Goal: Task Accomplishment & Management: Manage account settings

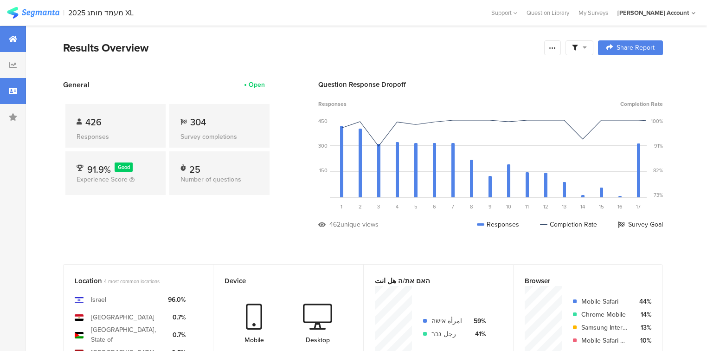
click at [1, 98] on div at bounding box center [13, 91] width 26 height 26
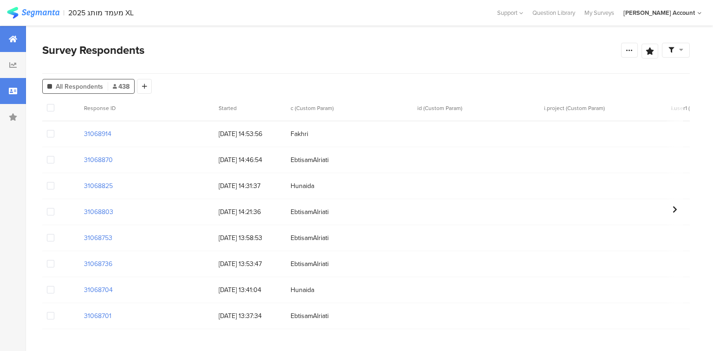
click at [1, 49] on div at bounding box center [13, 39] width 26 height 26
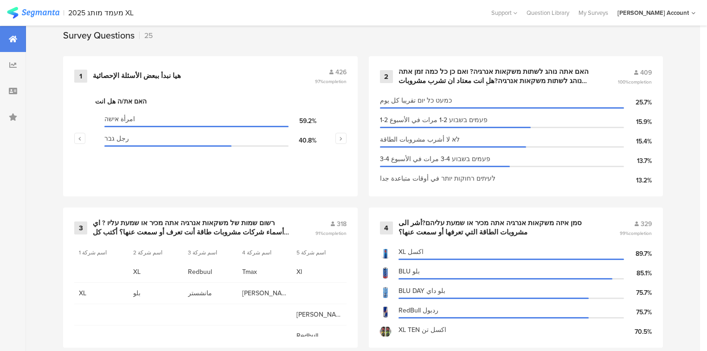
scroll to position [408, 0]
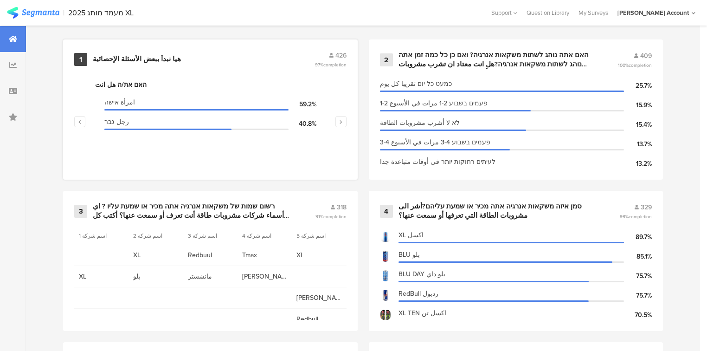
click at [132, 59] on div "هيا نبدأ ببعض الأسئلة الإحصائية" at bounding box center [137, 59] width 88 height 9
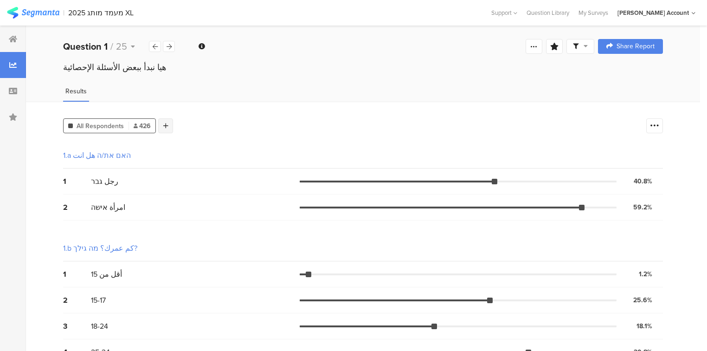
click at [167, 123] on div at bounding box center [165, 125] width 15 height 15
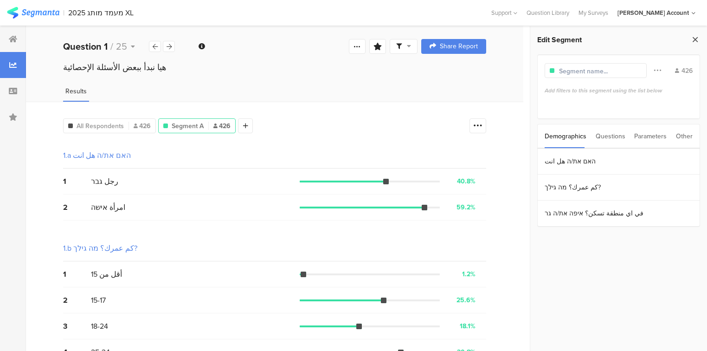
click at [695, 39] on icon at bounding box center [695, 39] width 10 height 13
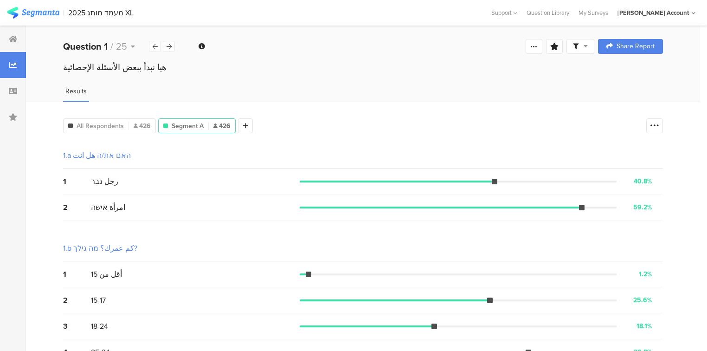
click at [588, 44] on icon at bounding box center [586, 46] width 4 height 6
click at [628, 73] on span at bounding box center [630, 72] width 14 height 7
drag, startPoint x: 405, startPoint y: 264, endPoint x: 399, endPoint y: 267, distance: 6.8
click at [400, 267] on div at bounding box center [353, 175] width 707 height 351
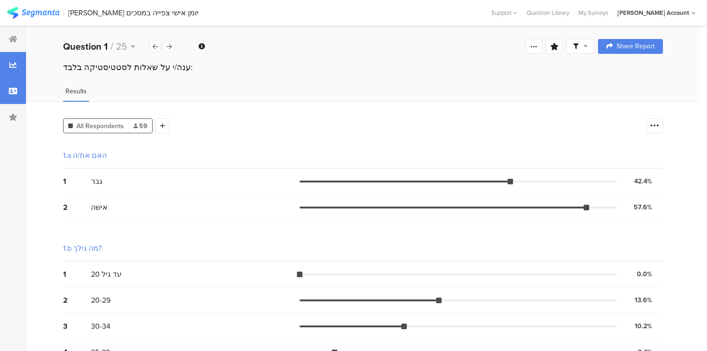
click at [11, 96] on div at bounding box center [13, 91] width 26 height 26
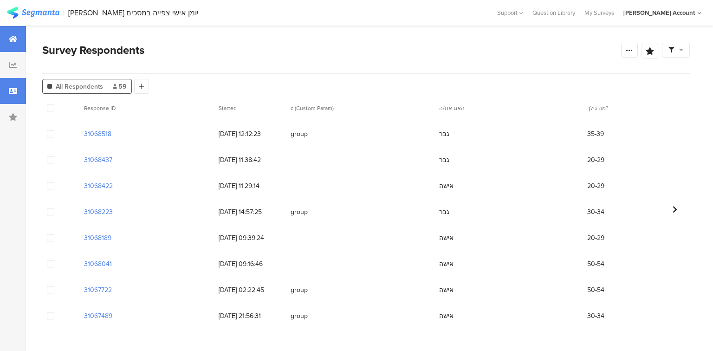
click at [16, 46] on div at bounding box center [13, 39] width 26 height 26
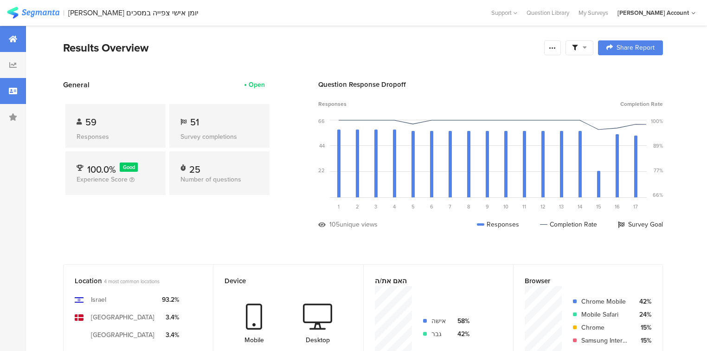
click at [11, 88] on icon at bounding box center [13, 90] width 8 height 7
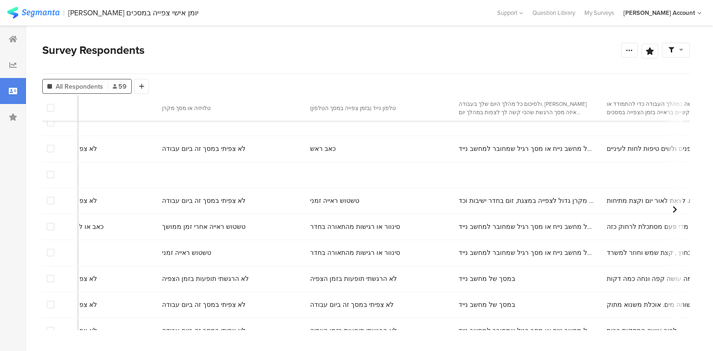
scroll to position [557, 5147]
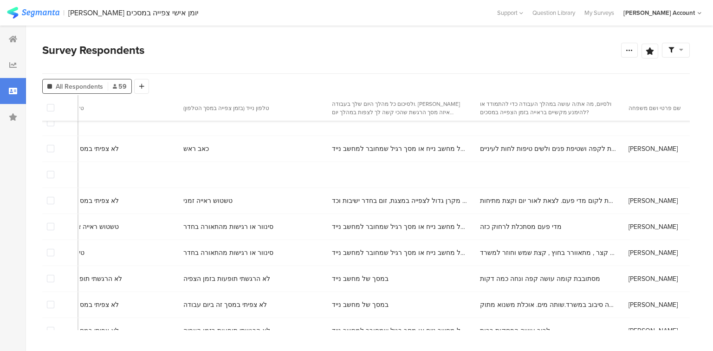
click at [50, 176] on span at bounding box center [50, 174] width 7 height 7
click at [54, 171] on input "checkbox" at bounding box center [54, 171] width 0 height 0
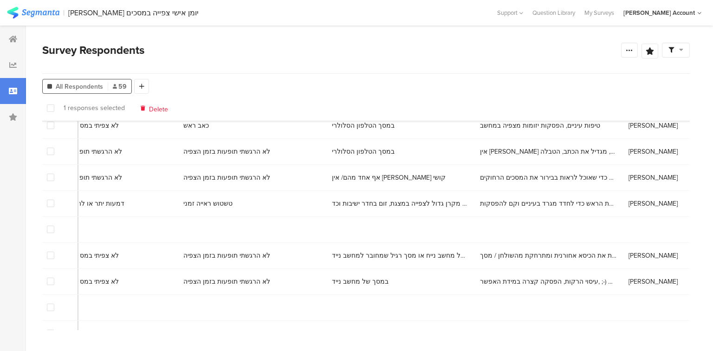
scroll to position [965, 5147]
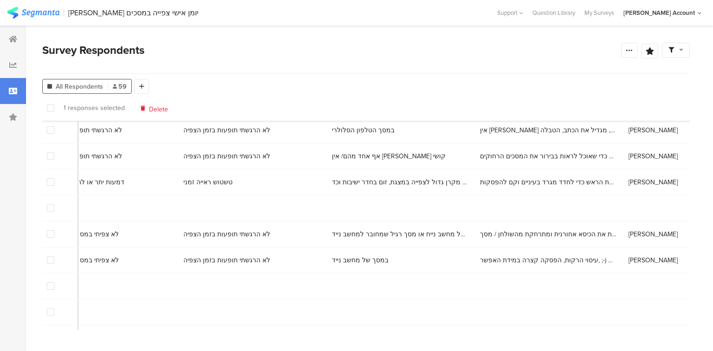
click at [51, 208] on span at bounding box center [50, 207] width 7 height 7
click at [54, 204] on input "checkbox" at bounding box center [54, 204] width 0 height 0
click at [52, 287] on span at bounding box center [50, 285] width 7 height 7
click at [54, 282] on input "checkbox" at bounding box center [54, 282] width 0 height 0
click at [50, 314] on span at bounding box center [50, 311] width 7 height 7
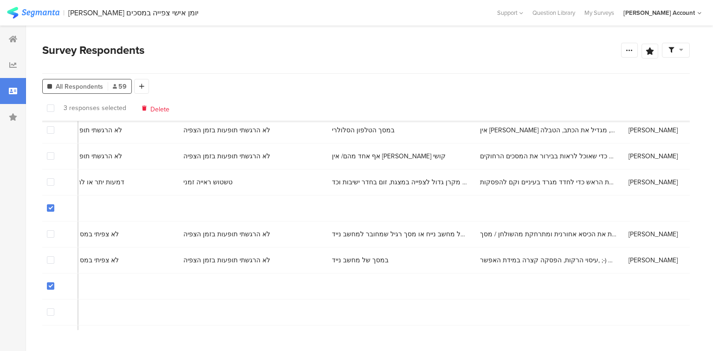
click at [54, 308] on input "checkbox" at bounding box center [54, 308] width 0 height 0
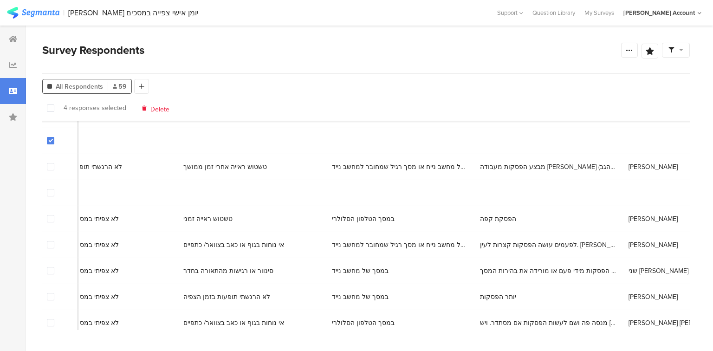
scroll to position [1151, 5147]
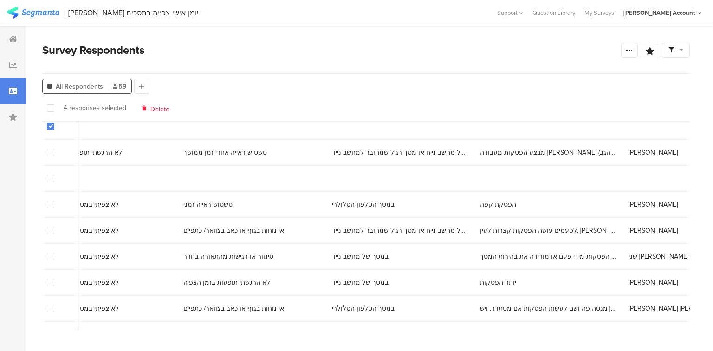
click at [51, 180] on span at bounding box center [50, 177] width 7 height 7
click at [54, 174] on input "checkbox" at bounding box center [54, 174] width 0 height 0
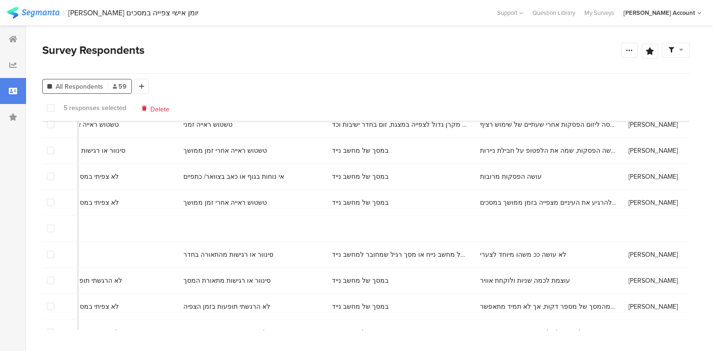
scroll to position [148, 5147]
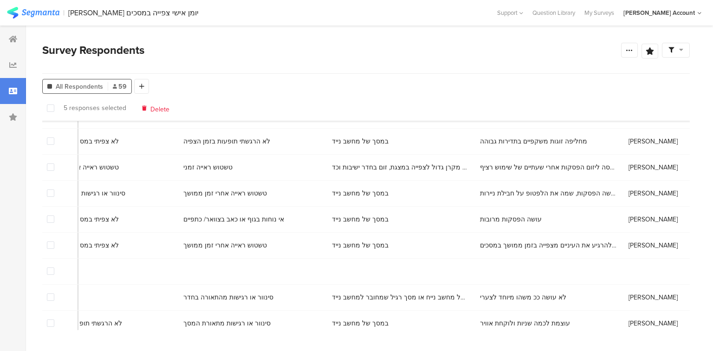
click at [50, 270] on span at bounding box center [50, 270] width 7 height 7
click at [54, 267] on input "checkbox" at bounding box center [54, 267] width 0 height 0
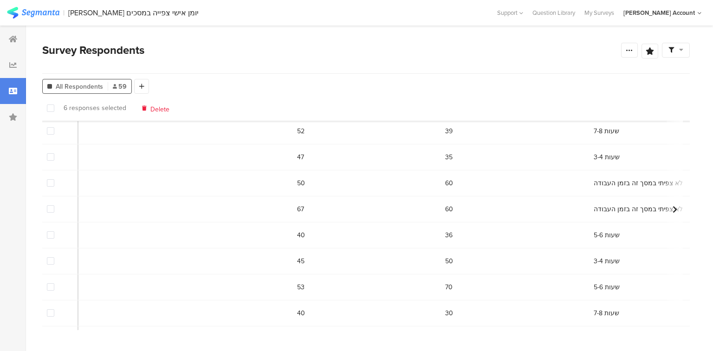
scroll to position [1338, 2514]
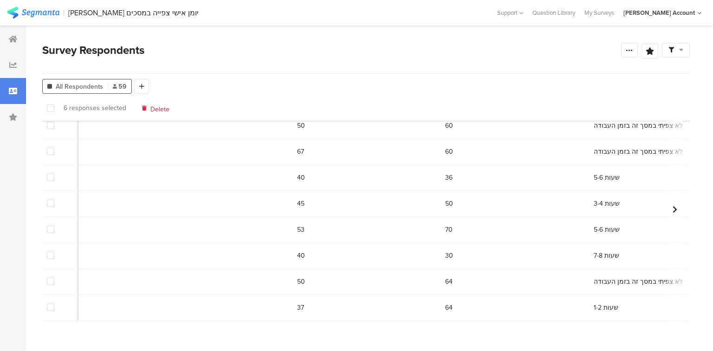
click at [162, 109] on span "Delete" at bounding box center [159, 107] width 19 height 7
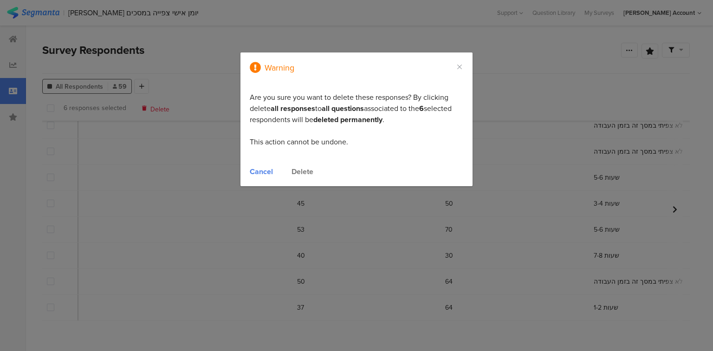
click at [303, 171] on div "Delete" at bounding box center [302, 171] width 22 height 11
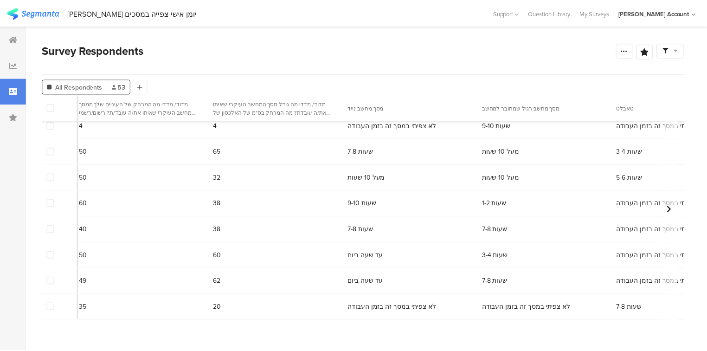
scroll to position [585, 2514]
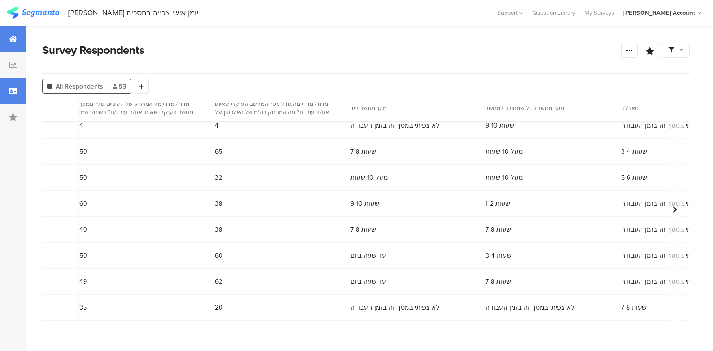
click at [14, 42] on icon at bounding box center [13, 38] width 8 height 7
